Goal: Task Accomplishment & Management: Complete application form

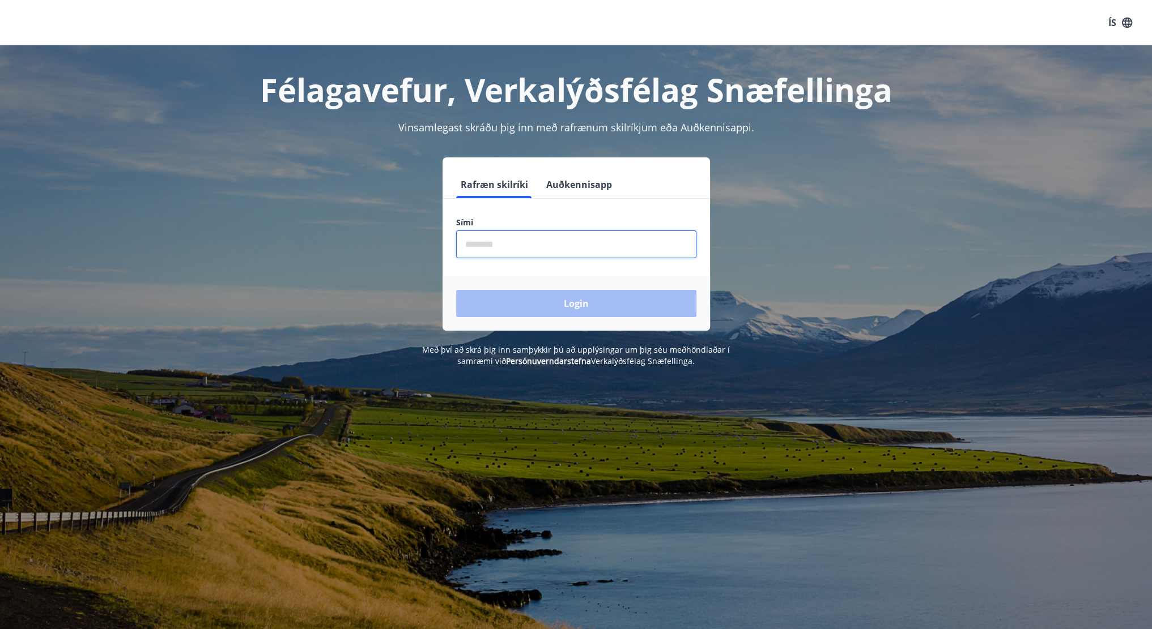
click at [485, 253] on input "phone" at bounding box center [576, 245] width 240 height 28
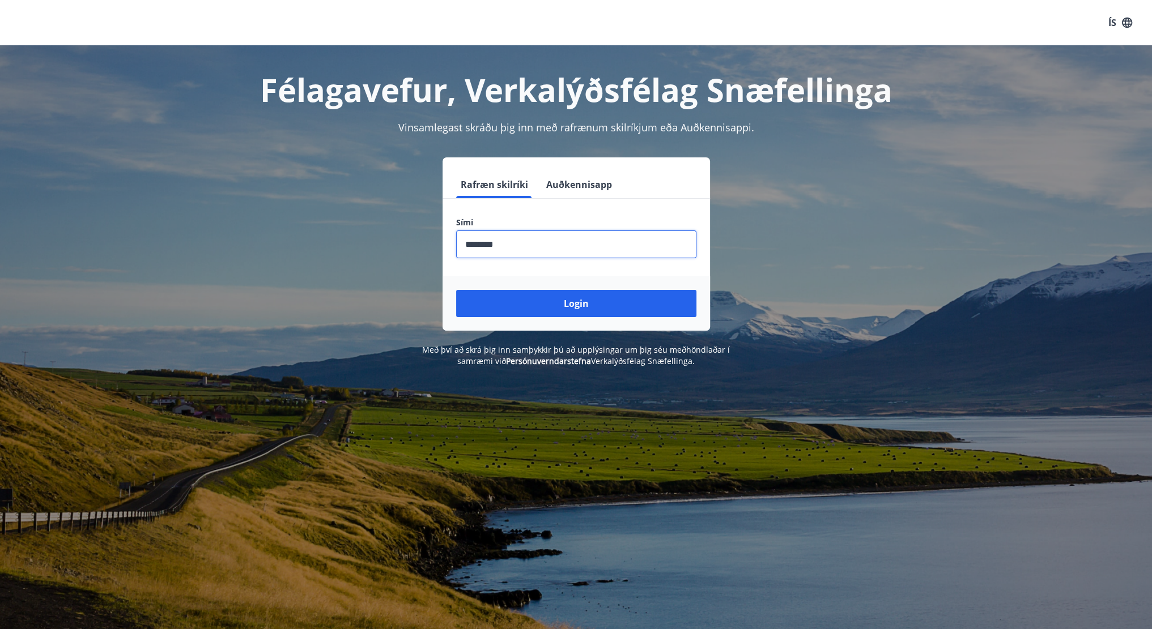
type input "********"
click at [456, 290] on button "Login" at bounding box center [576, 303] width 240 height 27
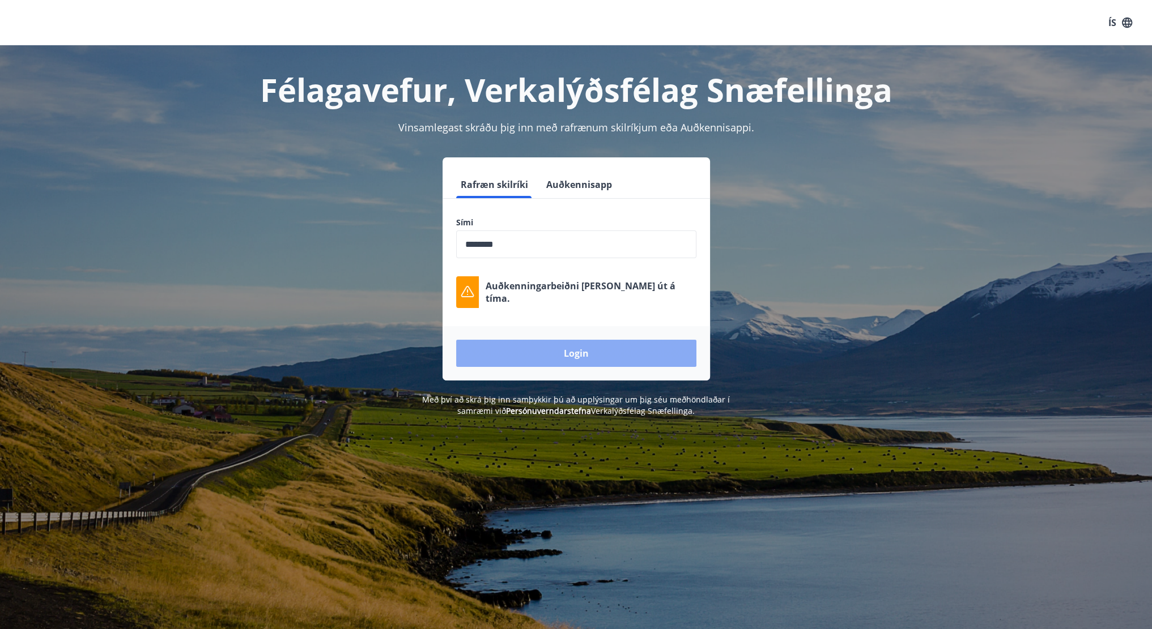
click at [540, 348] on button "Login" at bounding box center [576, 353] width 240 height 27
click at [562, 348] on button "Login" at bounding box center [576, 353] width 240 height 27
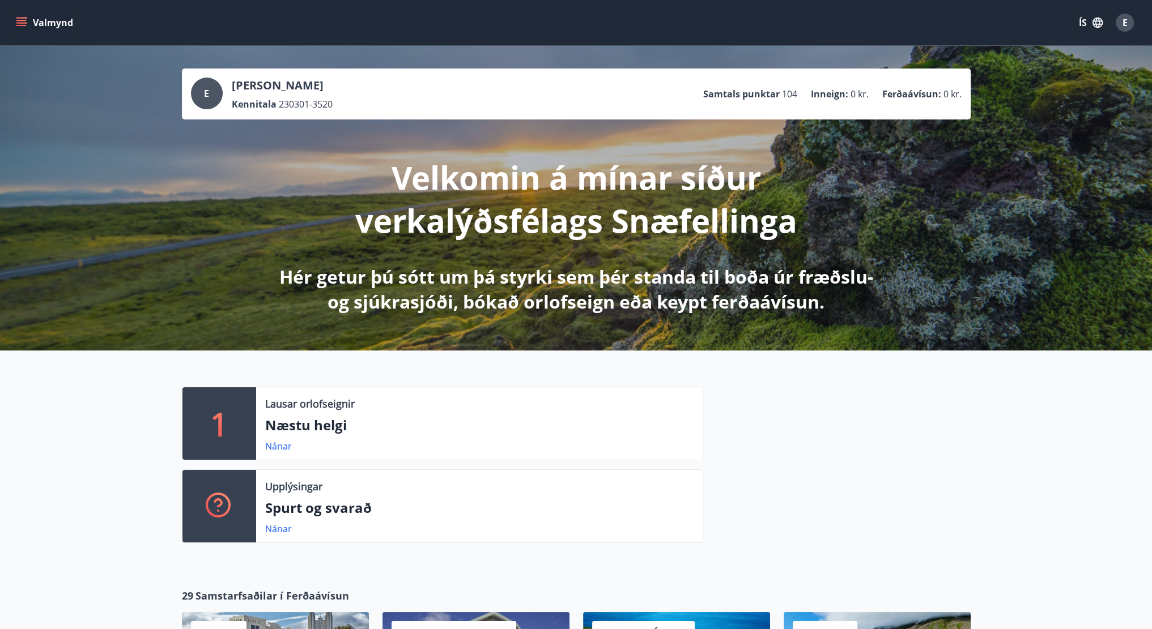
click at [24, 15] on button "Valmynd" at bounding box center [46, 22] width 64 height 20
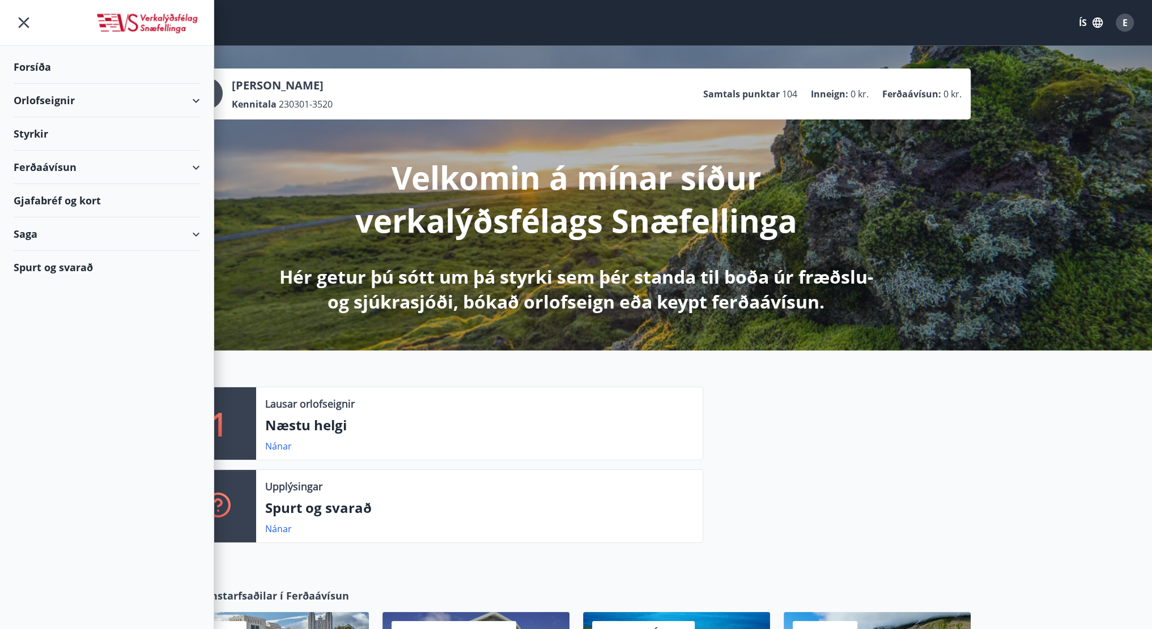
click at [66, 229] on div "Saga" at bounding box center [107, 234] width 186 height 33
click at [50, 283] on div "Bókanir" at bounding box center [107, 287] width 168 height 24
